Goal: Task Accomplishment & Management: Complete application form

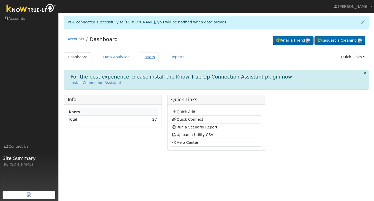
click at [150, 60] on link "Users" at bounding box center [150, 57] width 18 height 10
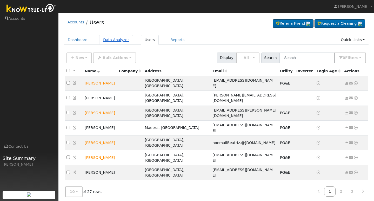
click at [117, 40] on link "Data Analyzer" at bounding box center [116, 40] width 34 height 10
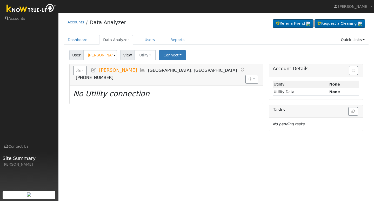
click at [114, 55] on span at bounding box center [115, 56] width 2 height 6
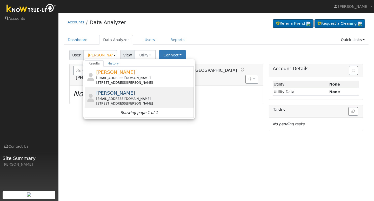
click at [116, 93] on span "Vince Rodriguez" at bounding box center [115, 92] width 39 height 5
type input "Vince Rodriguez"
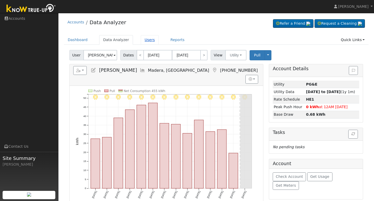
click at [149, 41] on link "Users" at bounding box center [150, 40] width 18 height 10
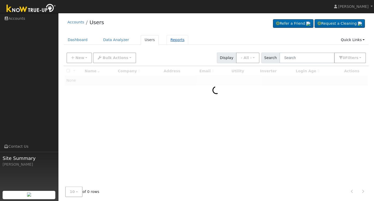
click at [173, 40] on link "Reports" at bounding box center [178, 40] width 22 height 10
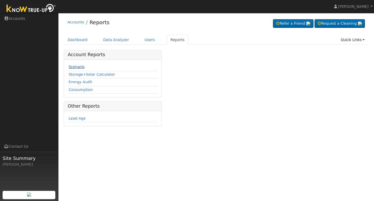
click at [79, 66] on link "Scenario" at bounding box center [77, 67] width 16 height 4
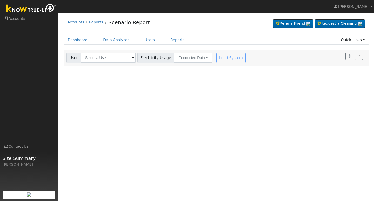
click at [132, 59] on span at bounding box center [133, 58] width 2 height 6
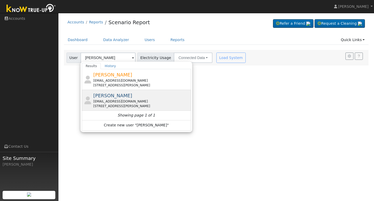
click at [121, 95] on span "Vince Rodriguez" at bounding box center [112, 95] width 39 height 5
type input "Vince Rodriguez"
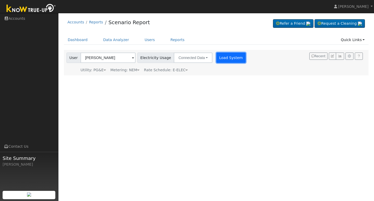
click at [218, 57] on button "Load System" at bounding box center [232, 58] width 30 height 10
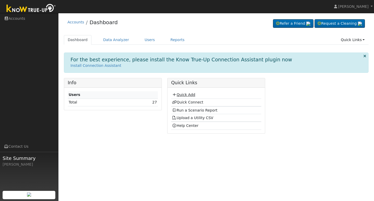
click at [186, 93] on link "Quick Add" at bounding box center [183, 95] width 23 height 4
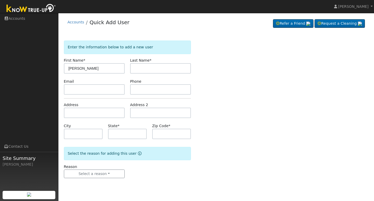
type input "[PERSON_NAME]"
click at [69, 88] on input "text" at bounding box center [94, 89] width 61 height 10
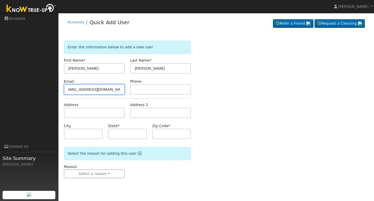
scroll to position [0, 7]
type input "[EMAIL_ADDRESS][DOMAIN_NAME]"
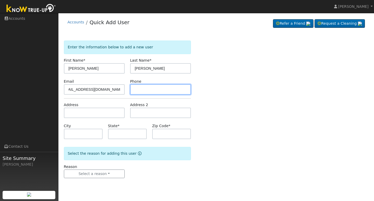
scroll to position [0, 0]
click at [141, 89] on input "text" at bounding box center [160, 89] width 61 height 10
type input "[PHONE_NUMBER]"
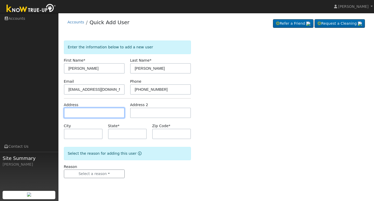
click at [74, 114] on input "text" at bounding box center [94, 113] width 61 height 10
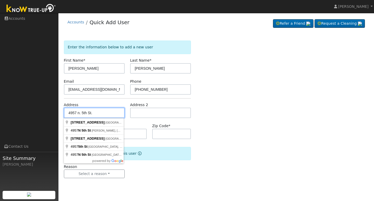
type input "4957 n. 5th St."
click at [228, 152] on div "Enter the information below to add a new user First Name * [PERSON_NAME] Last N…" at bounding box center [216, 115] width 305 height 148
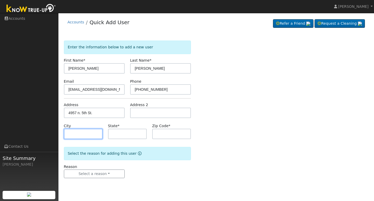
click at [80, 135] on input "text" at bounding box center [83, 134] width 39 height 10
type input "Biola"
click at [123, 133] on input "text" at bounding box center [127, 134] width 39 height 10
type input "CA"
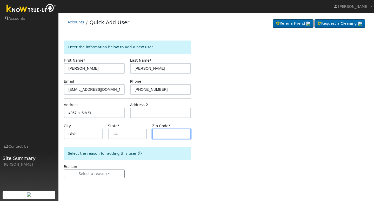
click at [171, 134] on input "text" at bounding box center [171, 134] width 39 height 10
type input "93606"
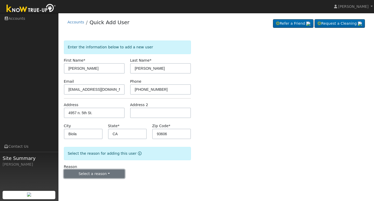
click at [109, 174] on button "Select a reason" at bounding box center [94, 174] width 61 height 9
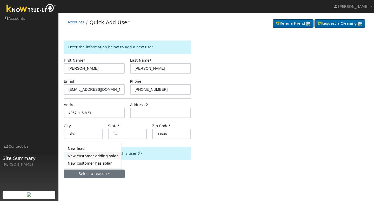
click at [95, 156] on link "New customer adding solar" at bounding box center [92, 155] width 57 height 7
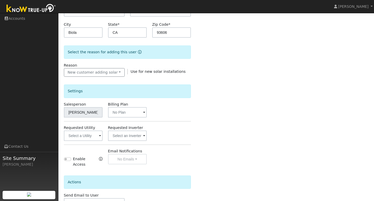
scroll to position [102, 0]
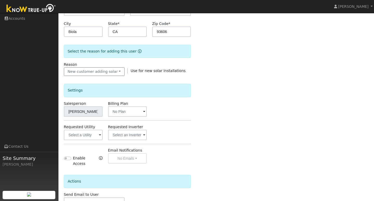
click at [144, 113] on span at bounding box center [144, 112] width 2 height 6
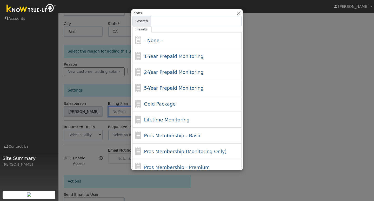
click at [292, 127] on div at bounding box center [187, 100] width 374 height 201
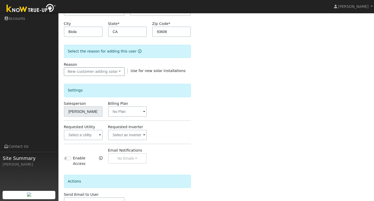
click at [100, 135] on span at bounding box center [100, 135] width 2 height 6
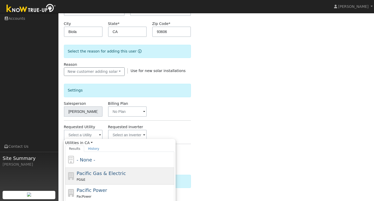
click at [99, 176] on div "Pacific Gas & Electric PG&E" at bounding box center [125, 176] width 96 height 12
type input "Pacific Gas & Electric"
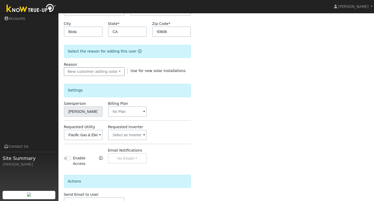
scroll to position [135, 0]
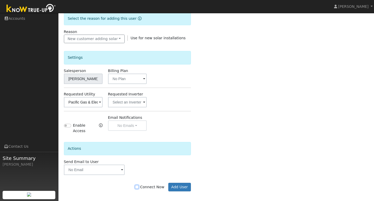
click at [139, 185] on input "Connect Now" at bounding box center [137, 187] width 4 height 4
checkbox input "true"
click at [180, 183] on button "Add User" at bounding box center [179, 187] width 23 height 9
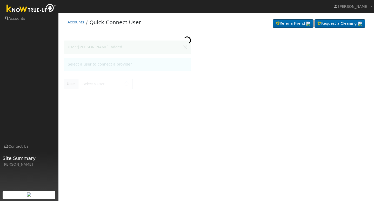
type input "[PERSON_NAME]"
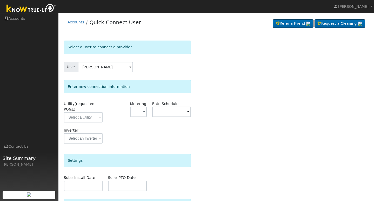
click at [100, 118] on span at bounding box center [100, 118] width 2 height 6
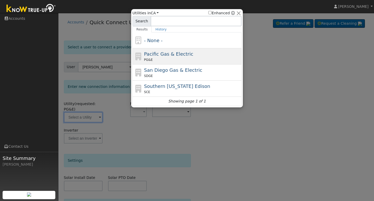
click at [163, 58] on div "PG&E" at bounding box center [192, 59] width 96 height 5
type input "PG&E"
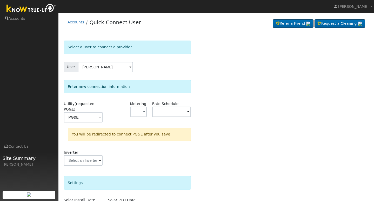
click at [188, 112] on span at bounding box center [188, 112] width 2 height 6
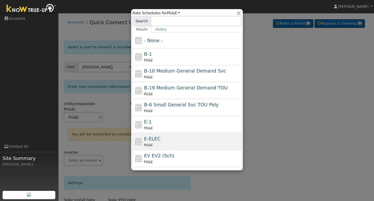
click at [165, 145] on div "PG&E" at bounding box center [192, 144] width 96 height 5
type input "E-ELEC"
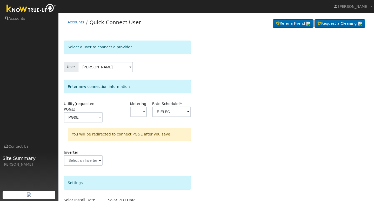
scroll to position [79, 0]
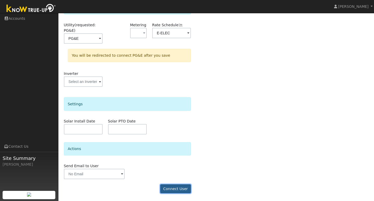
click at [179, 189] on button "Connect User" at bounding box center [175, 188] width 31 height 9
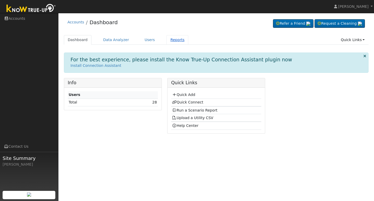
click at [175, 40] on link "Reports" at bounding box center [178, 40] width 22 height 10
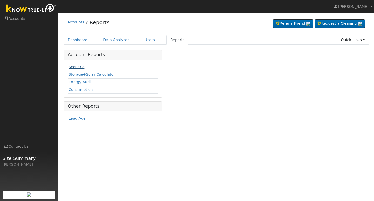
click at [79, 66] on link "Scenario" at bounding box center [77, 67] width 16 height 4
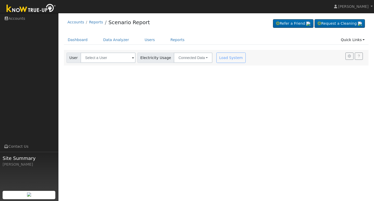
click at [132, 58] on span at bounding box center [133, 58] width 2 height 6
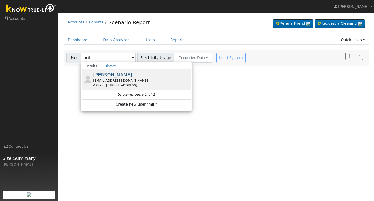
click at [108, 74] on span "[PERSON_NAME]" at bounding box center [112, 74] width 39 height 5
type input "[PERSON_NAME]"
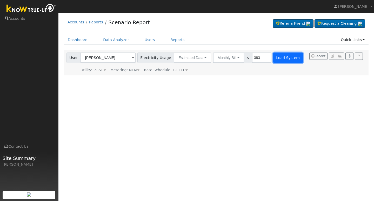
click at [281, 57] on button "Load System" at bounding box center [289, 58] width 30 height 10
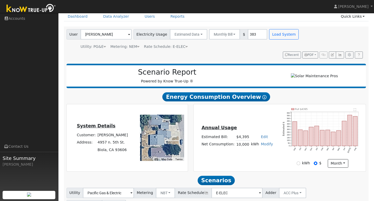
scroll to position [21, 0]
